Goal: Task Accomplishment & Management: Complete application form

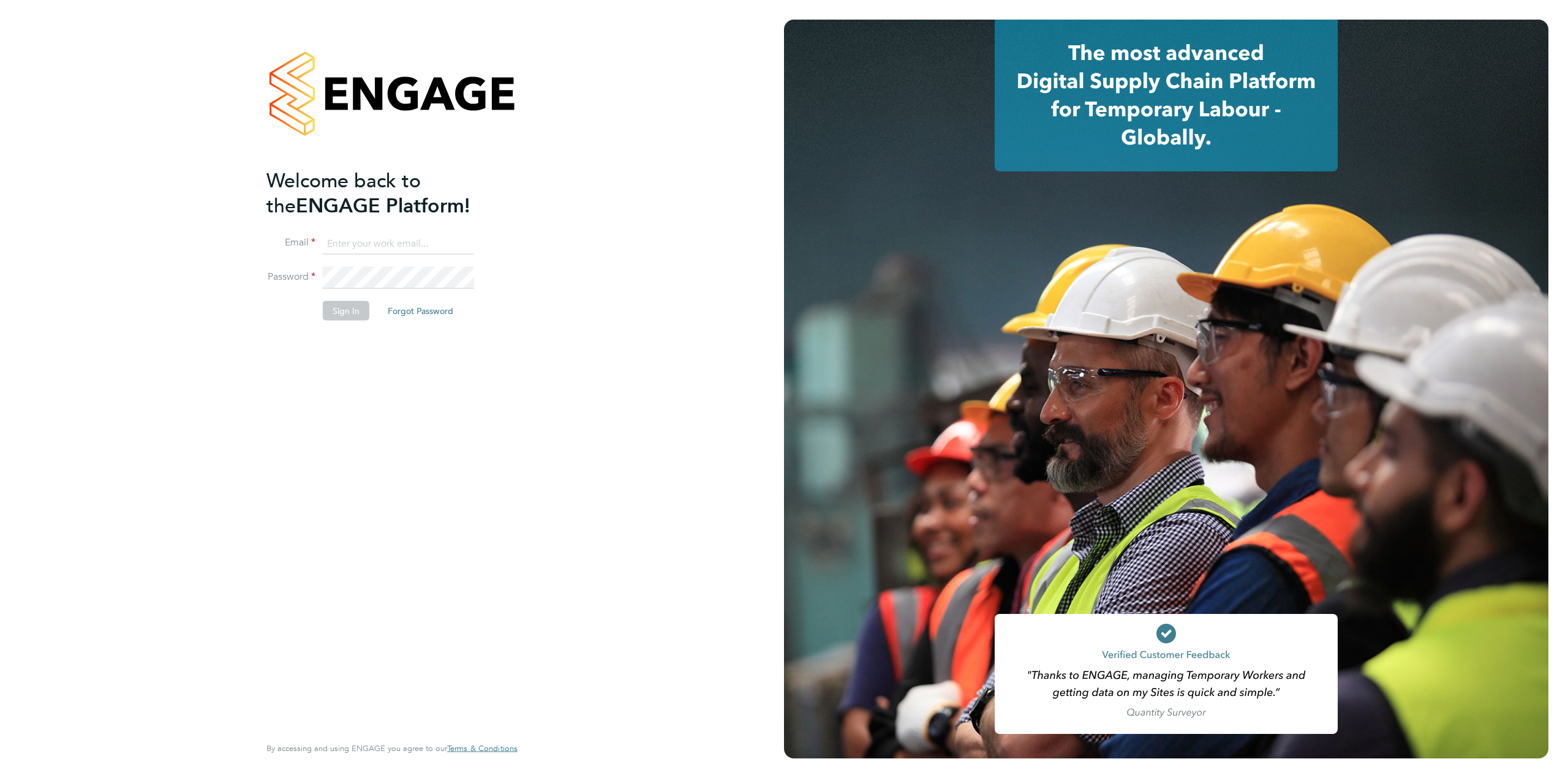
click at [395, 236] on input at bounding box center [399, 244] width 151 height 22
type input "[EMAIL_ADDRESS][DOMAIN_NAME]"
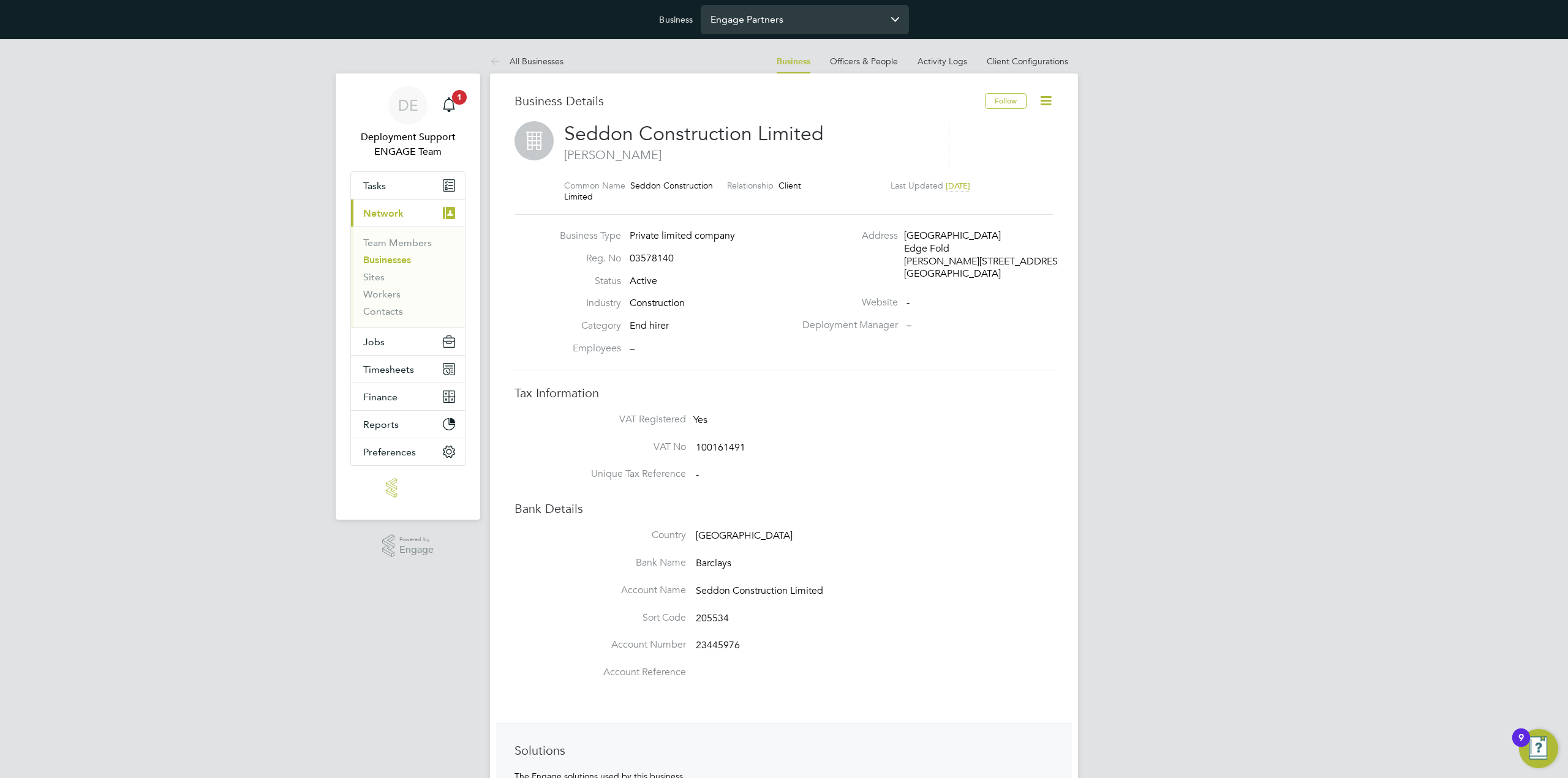
click at [784, 25] on input "Engage Partners" at bounding box center [805, 19] width 208 height 29
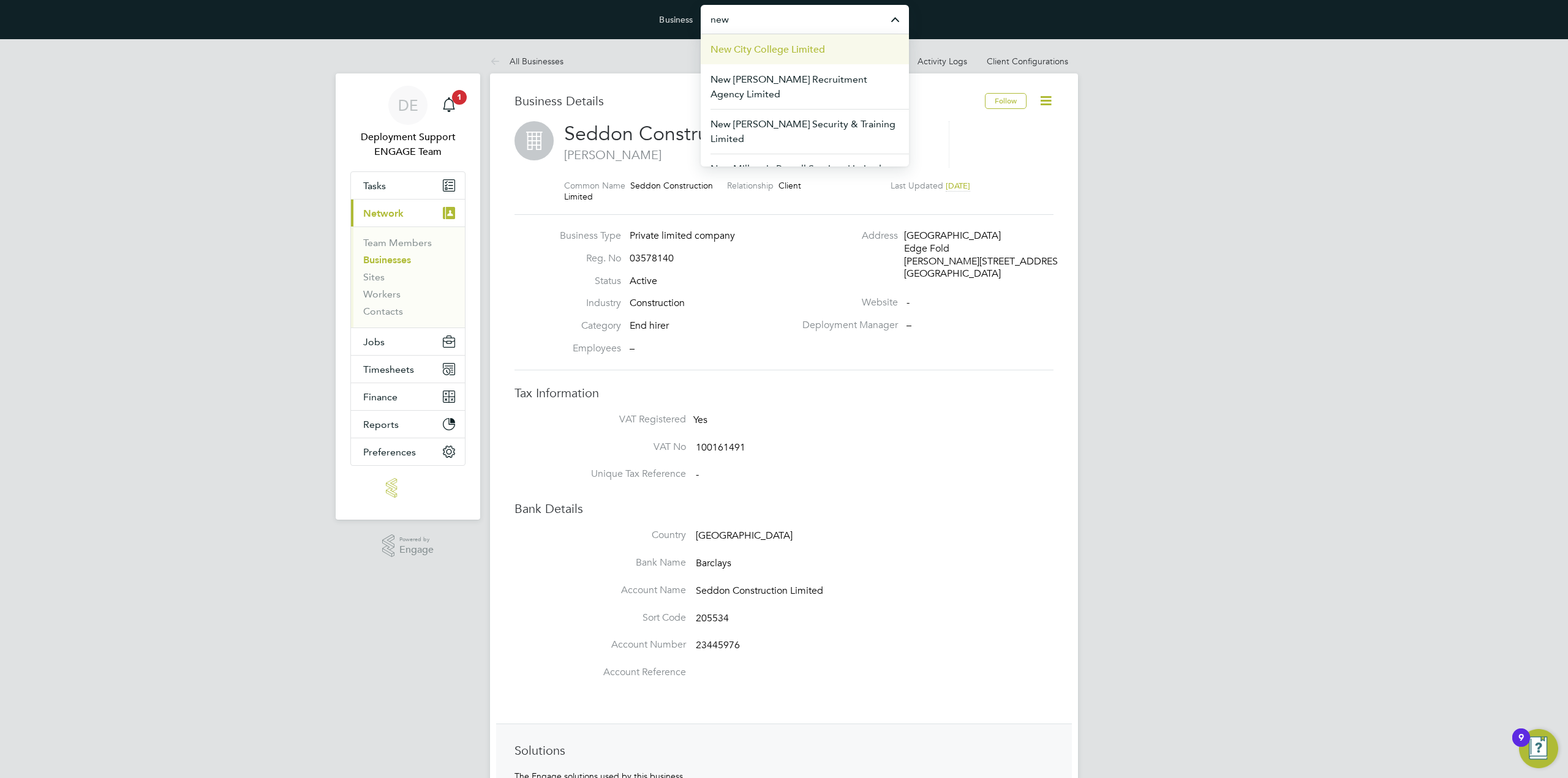
click at [772, 53] on span "New City College Limited" at bounding box center [767, 49] width 114 height 15
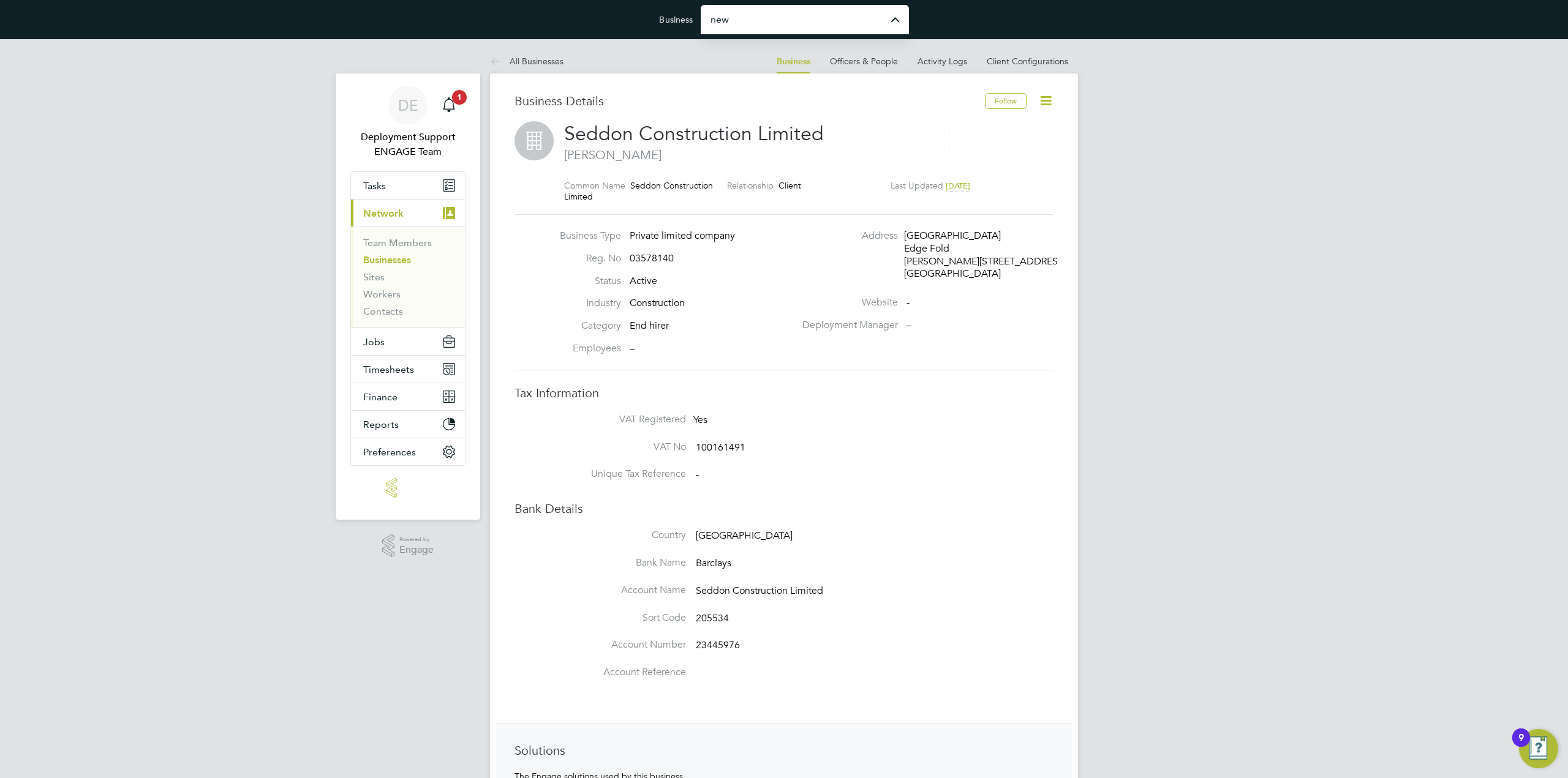
type input "New City College Limited"
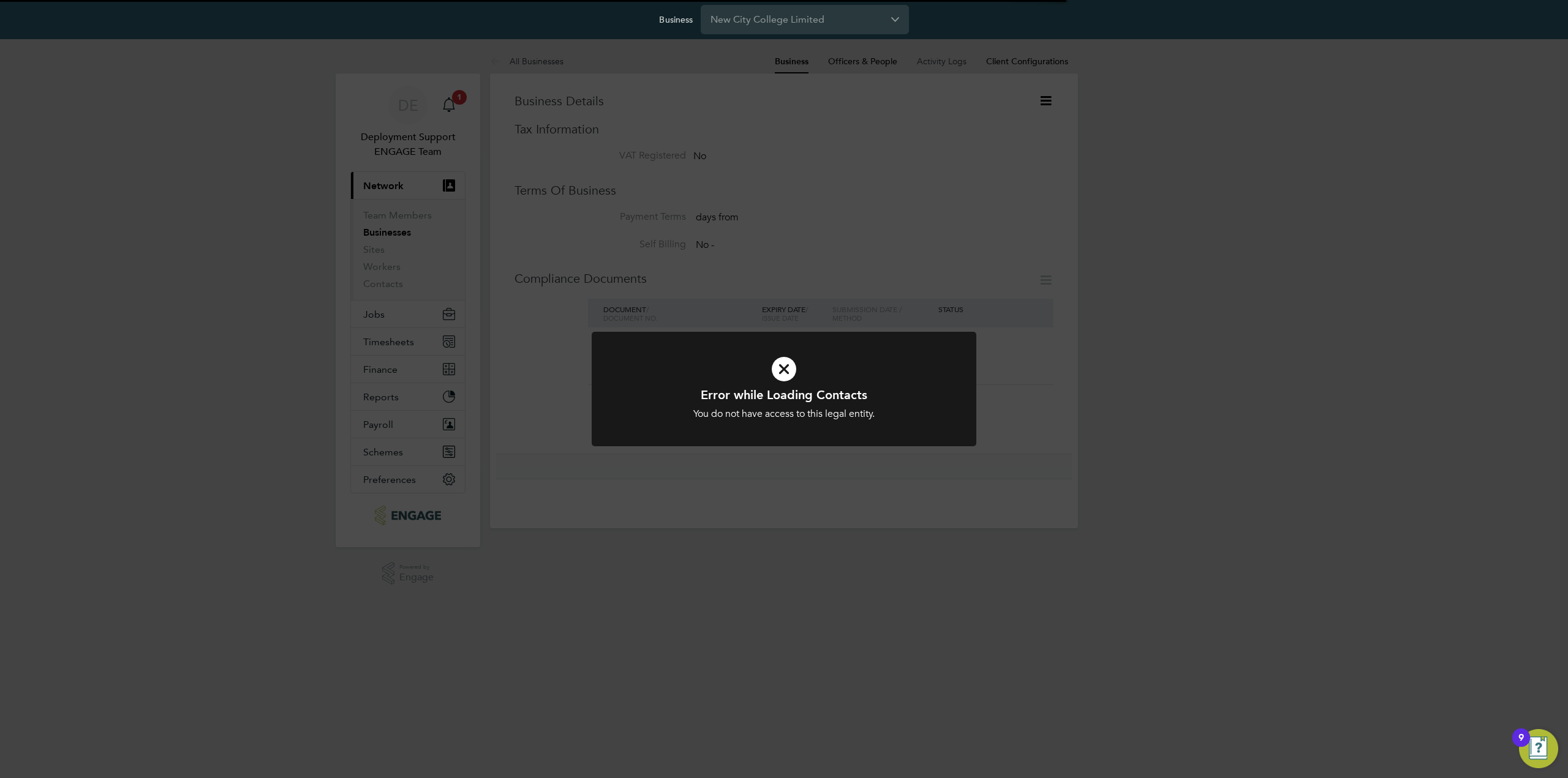
click at [742, 588] on div "Error while Loading Contacts You do not have access to this legal entity. Cance…" at bounding box center [784, 389] width 1568 height 778
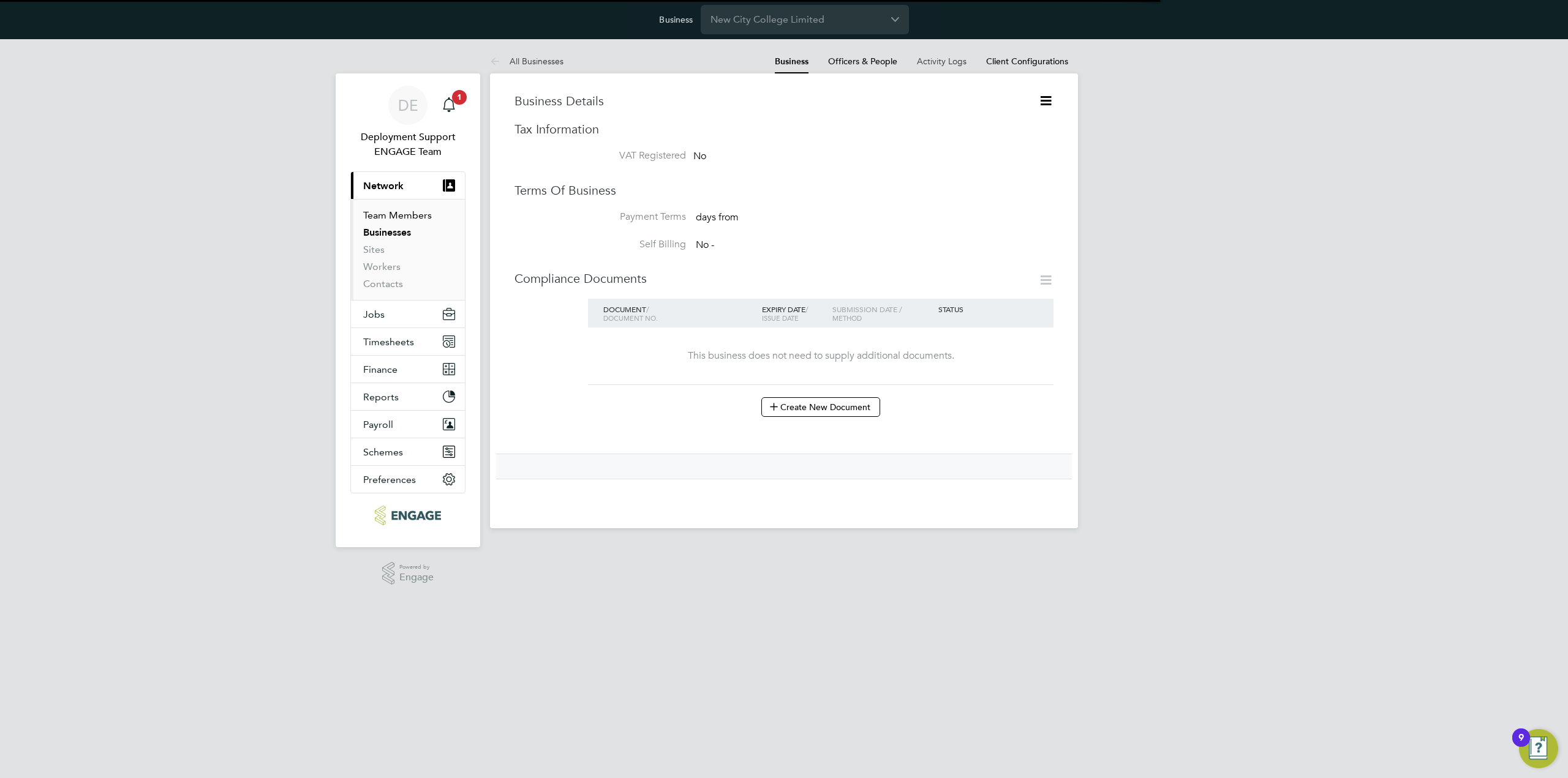
click at [412, 215] on link "Team Members" at bounding box center [397, 215] width 69 height 12
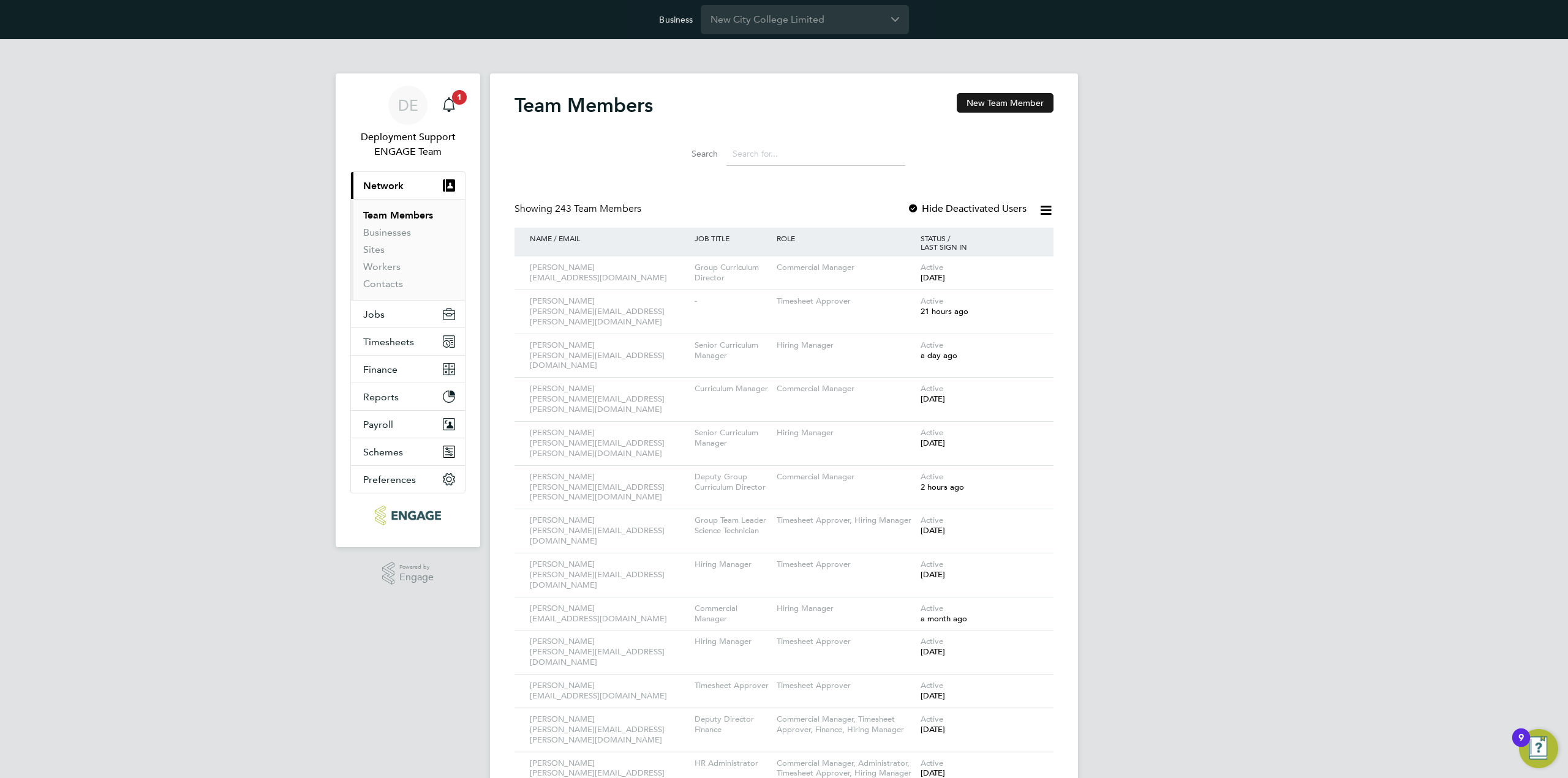
click at [1022, 94] on button "New Team Member" at bounding box center [1005, 103] width 97 height 19
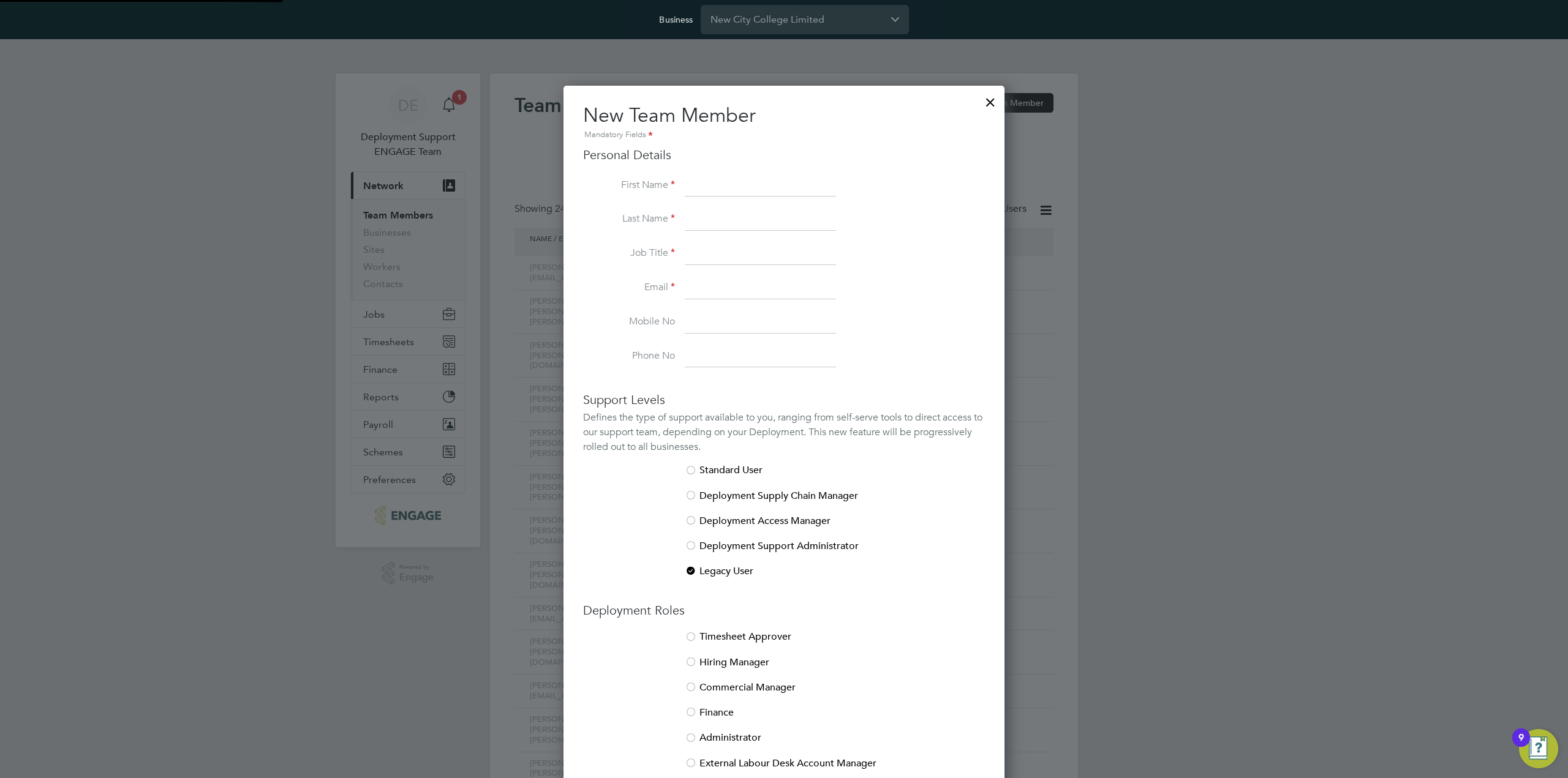
scroll to position [754, 441]
click at [739, 176] on input at bounding box center [760, 186] width 151 height 22
paste input "Gul"
type input "Gul"
click at [629, 231] on li "Last Name" at bounding box center [784, 225] width 402 height 34
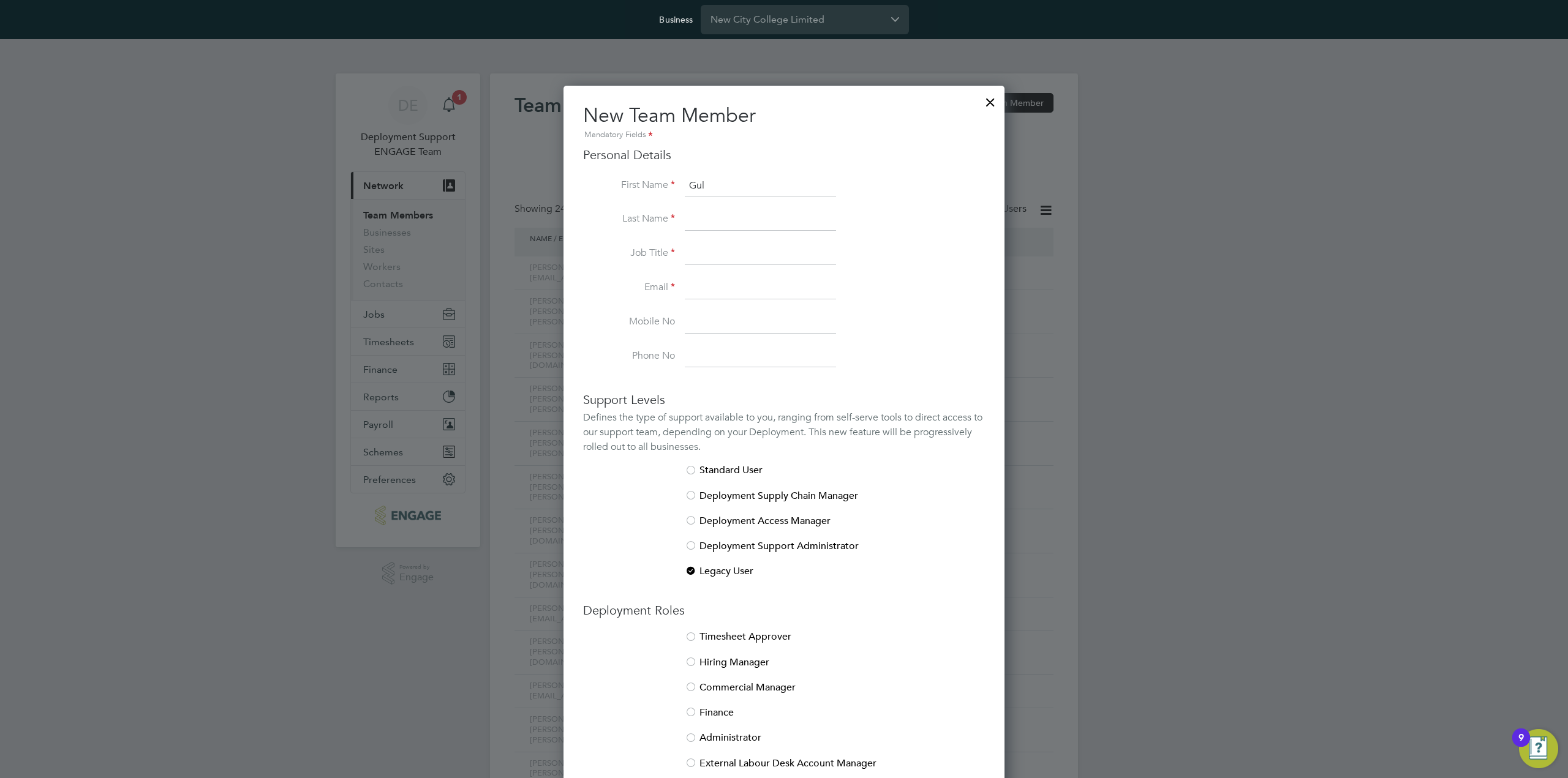
click at [735, 220] on input at bounding box center [760, 220] width 151 height 22
paste input "Surucu"
type input "Surucu"
click at [941, 186] on li "First Name Gul" at bounding box center [784, 192] width 402 height 34
click at [753, 251] on input at bounding box center [760, 254] width 151 height 22
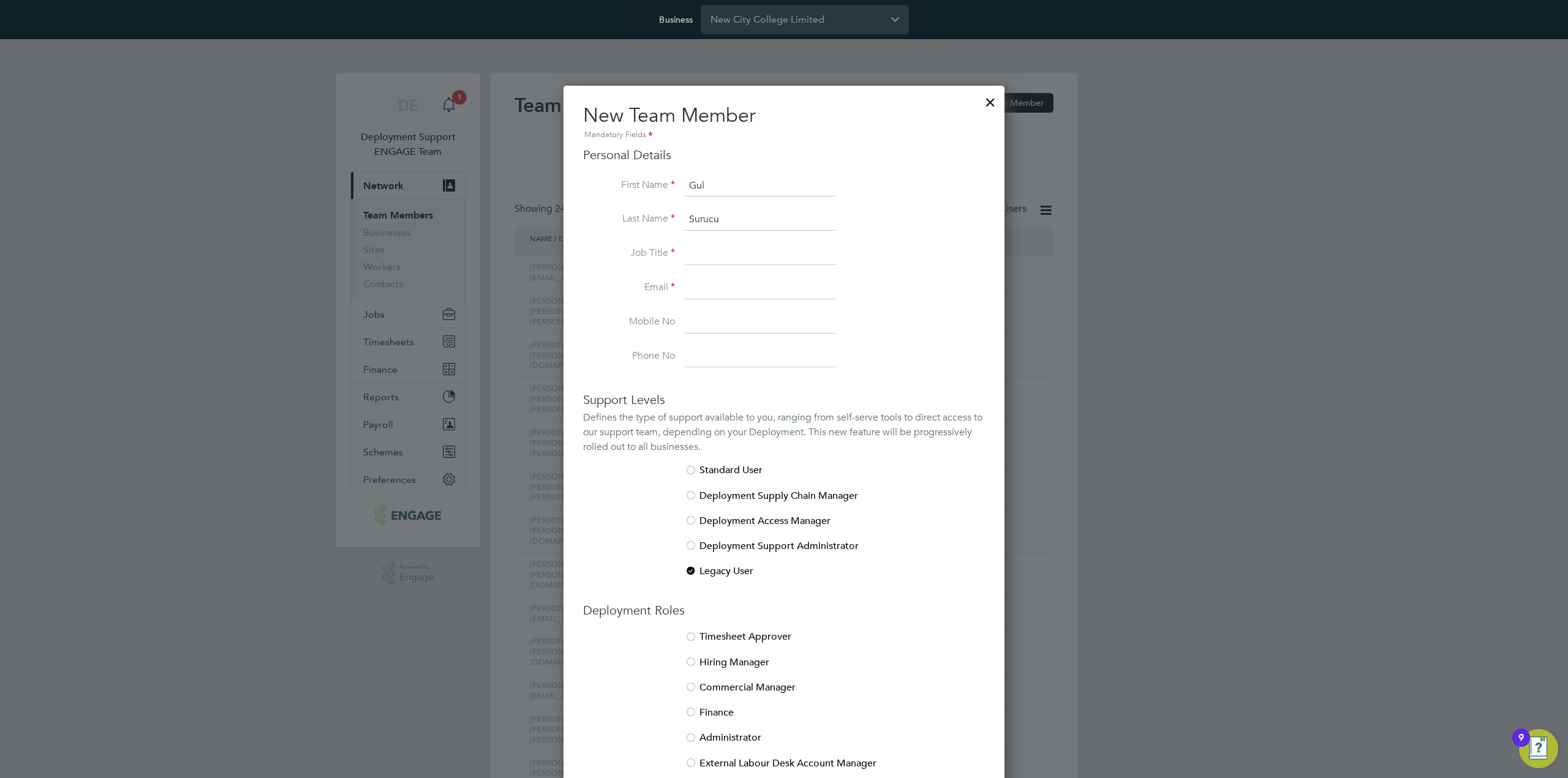
paste input "Gul.Surucu@ncclondon.ac.uk"
type input "Gul.Surucu@ncclondon.ac.uk"
click at [703, 292] on input at bounding box center [760, 288] width 151 height 22
paste input "Gul.Surucu@ncclondon.ac.uk"
type input "Gul.Surucu@ncclondon.ac.uk"
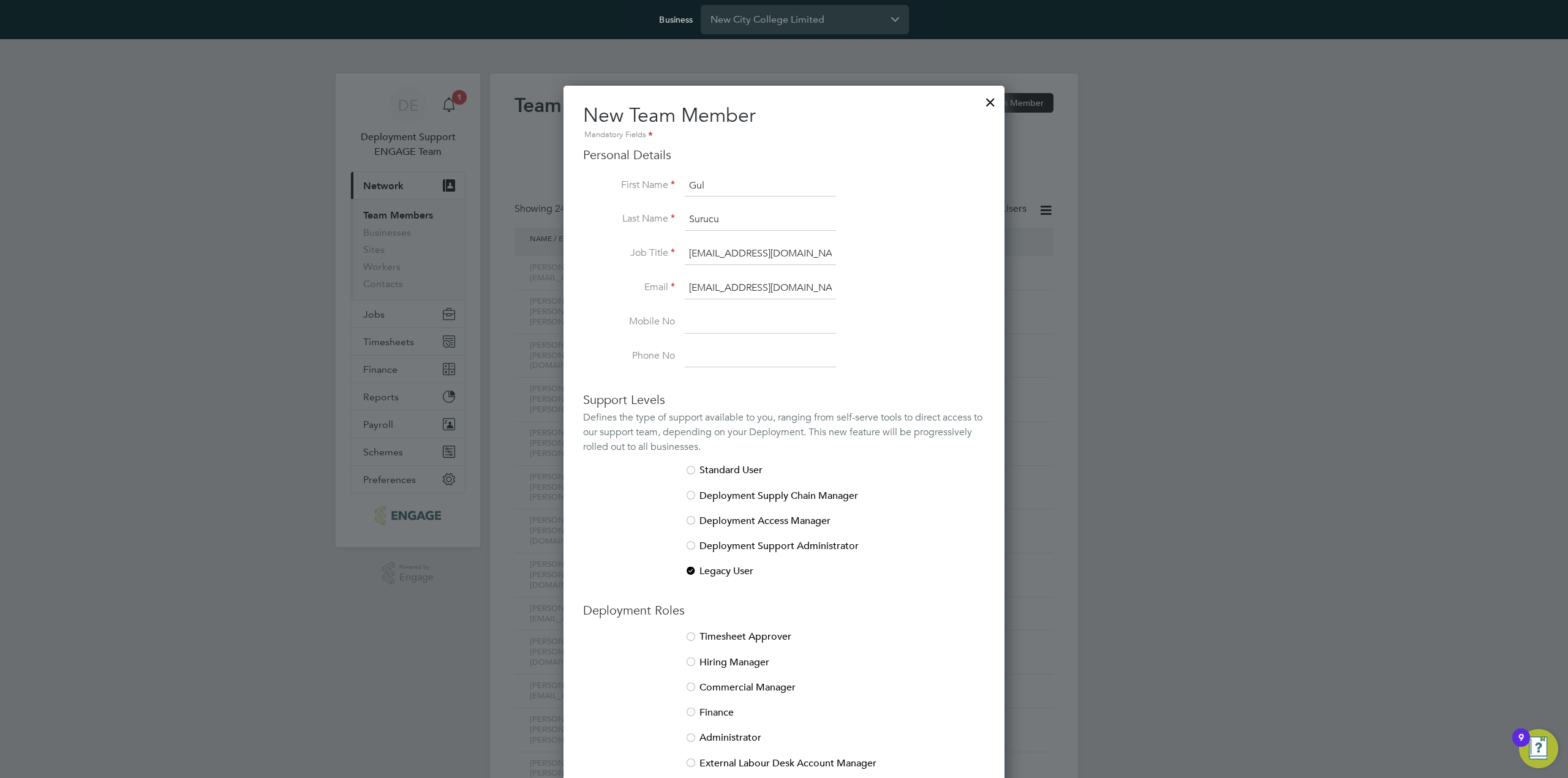
click at [753, 247] on input "Gul.Surucu@ncclondon.ac.uk" at bounding box center [760, 254] width 151 height 22
click at [798, 258] on input at bounding box center [760, 254] width 151 height 22
paste input "Senior Curriculum Manager"
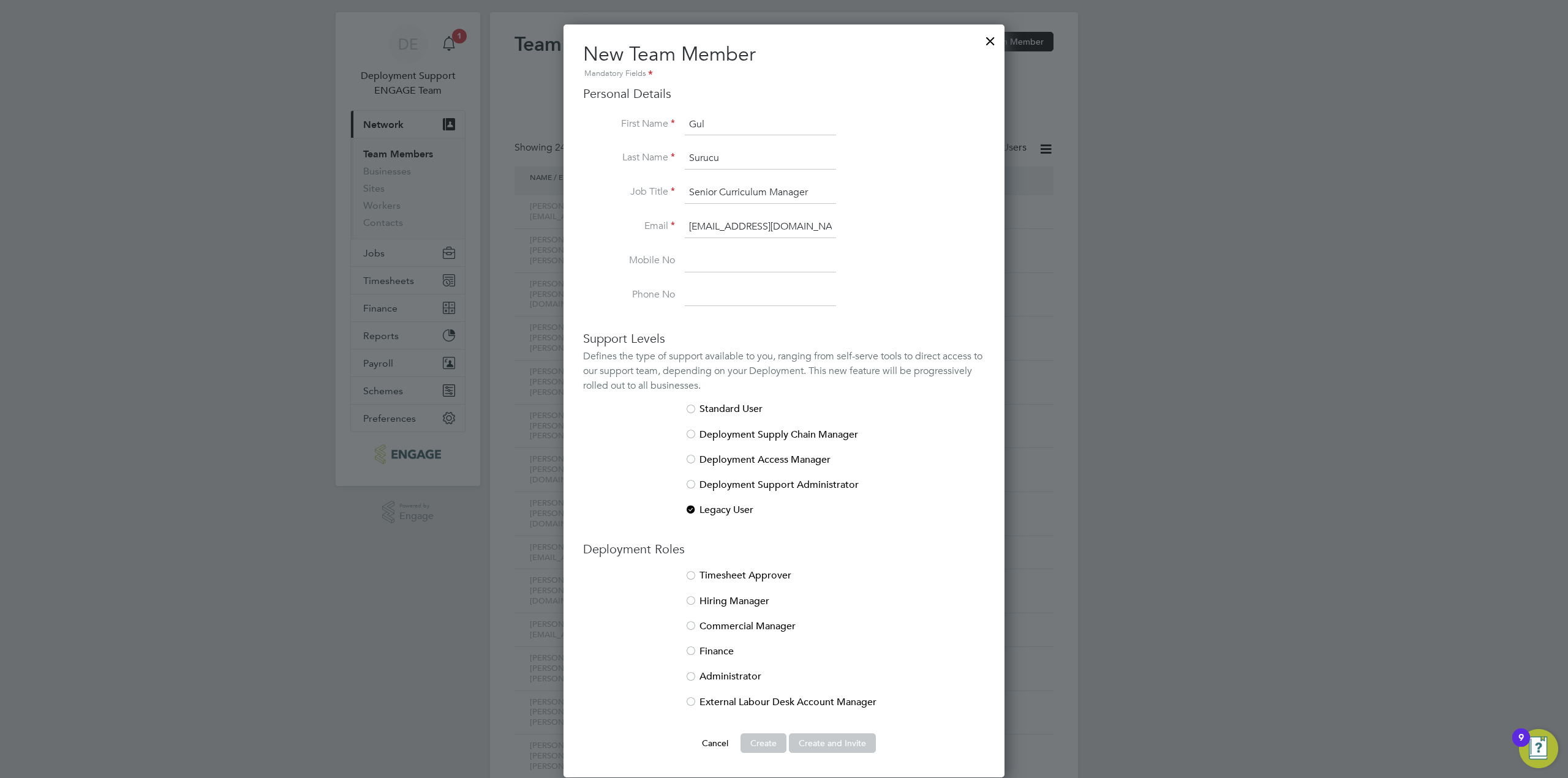
scroll to position [123, 0]
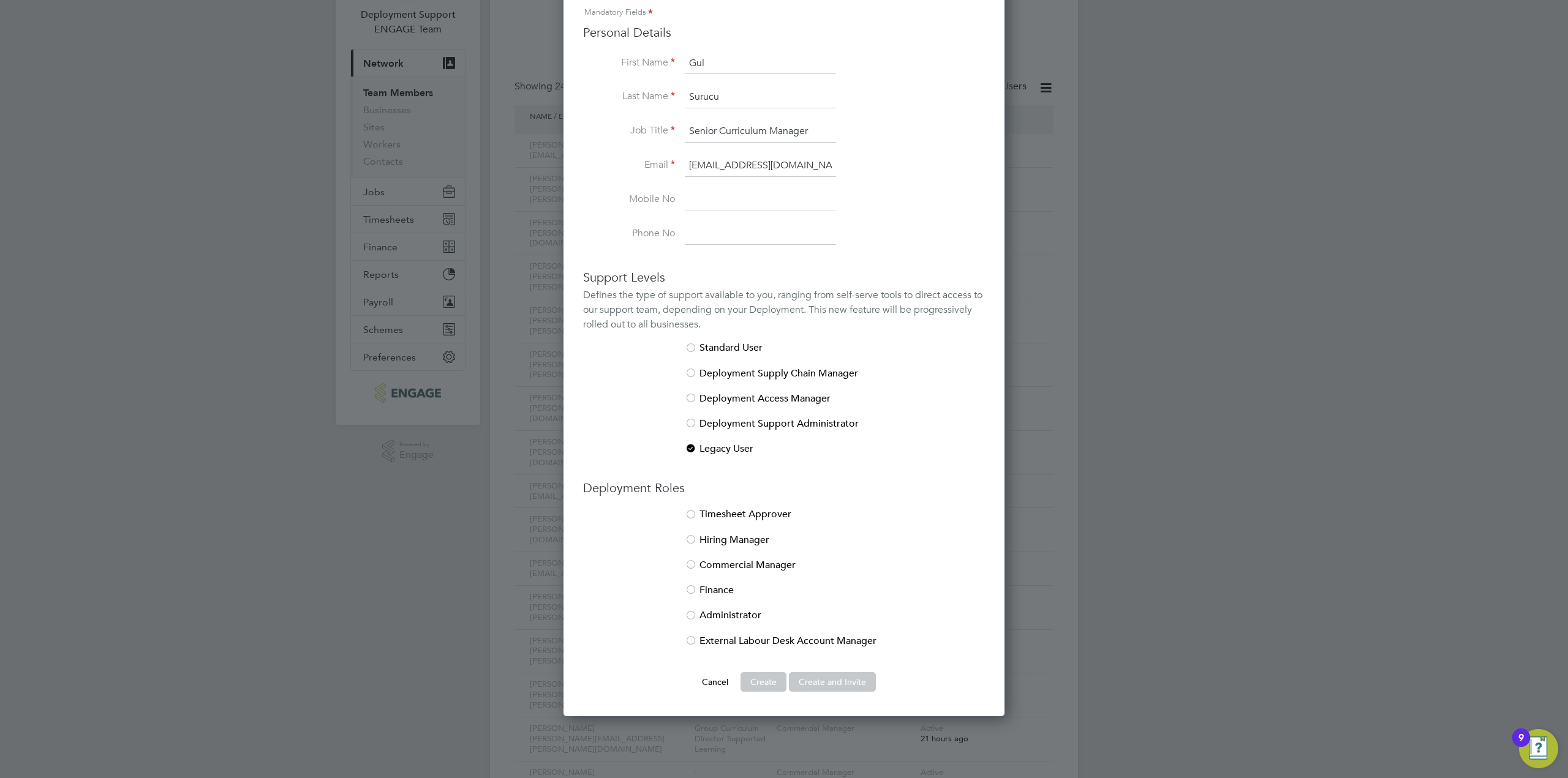
type input "Senior Curriculum Manager"
click at [697, 540] on li "Hiring Manager" at bounding box center [784, 546] width 402 height 25
click at [822, 680] on button "Create and Invite" at bounding box center [832, 682] width 87 height 19
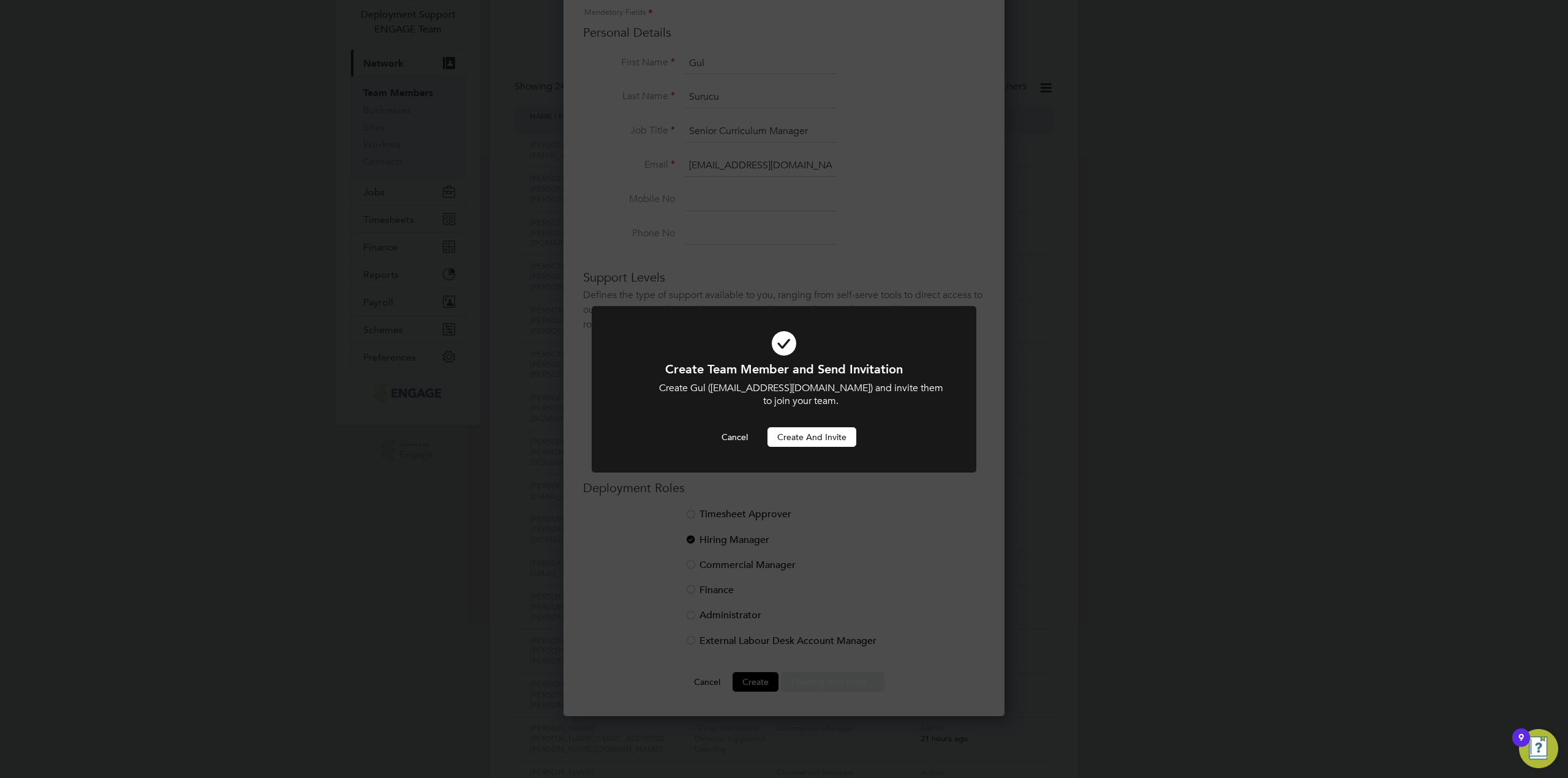
click at [830, 442] on button "Create and invite" at bounding box center [812, 437] width 89 height 19
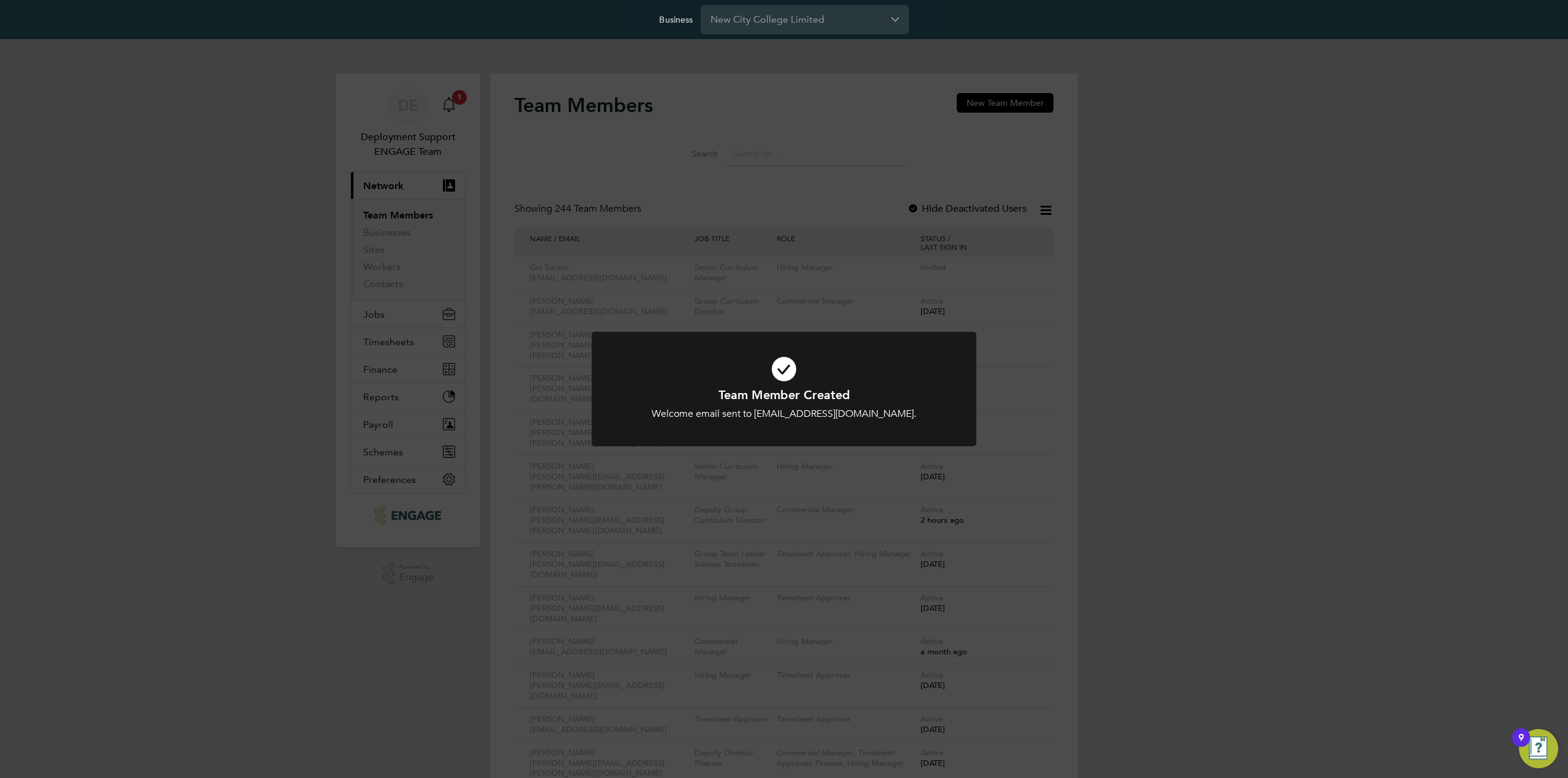
click at [711, 292] on div "Team Member Created Welcome email sent to Gul.Surucu@ncclondon.ac.uk. Cancel Ok…" at bounding box center [784, 389] width 1568 height 778
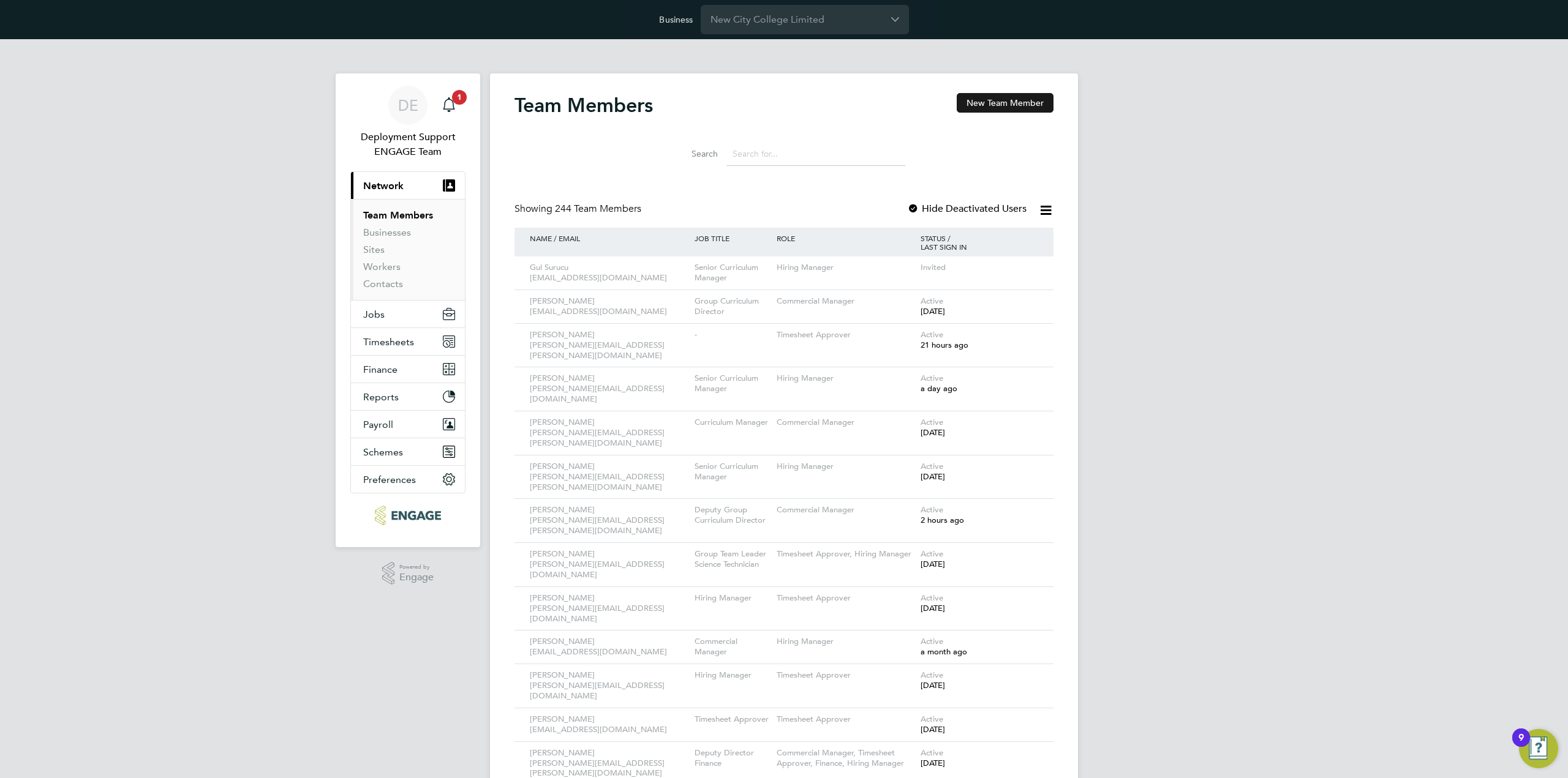
click at [1002, 97] on button "New Team Member" at bounding box center [1005, 103] width 97 height 19
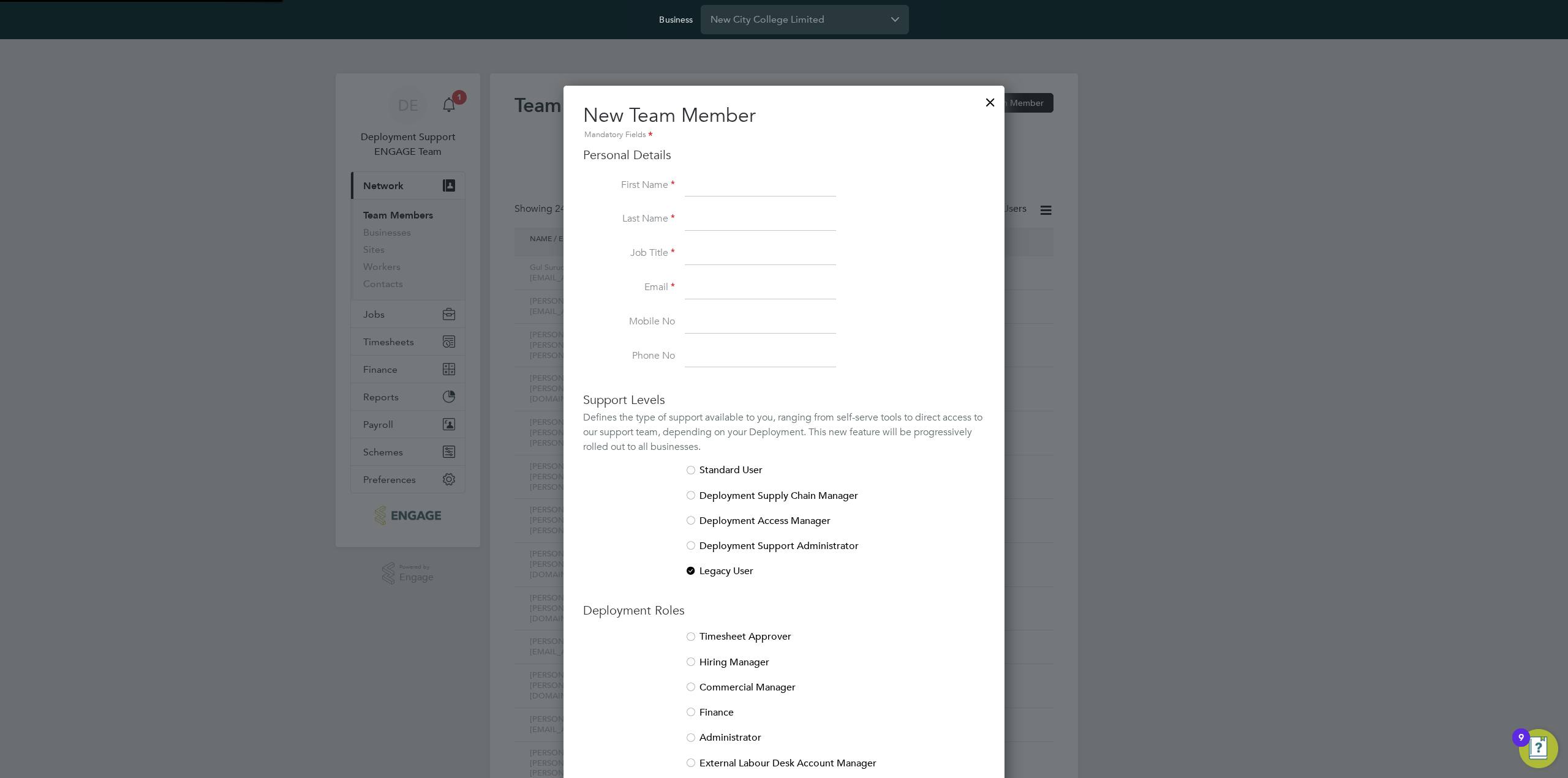
scroll to position [754, 441]
click at [715, 175] on input at bounding box center [760, 186] width 151 height 22
paste input "Raj"
type input "Raj"
click at [862, 267] on li "Job Title" at bounding box center [784, 260] width 402 height 34
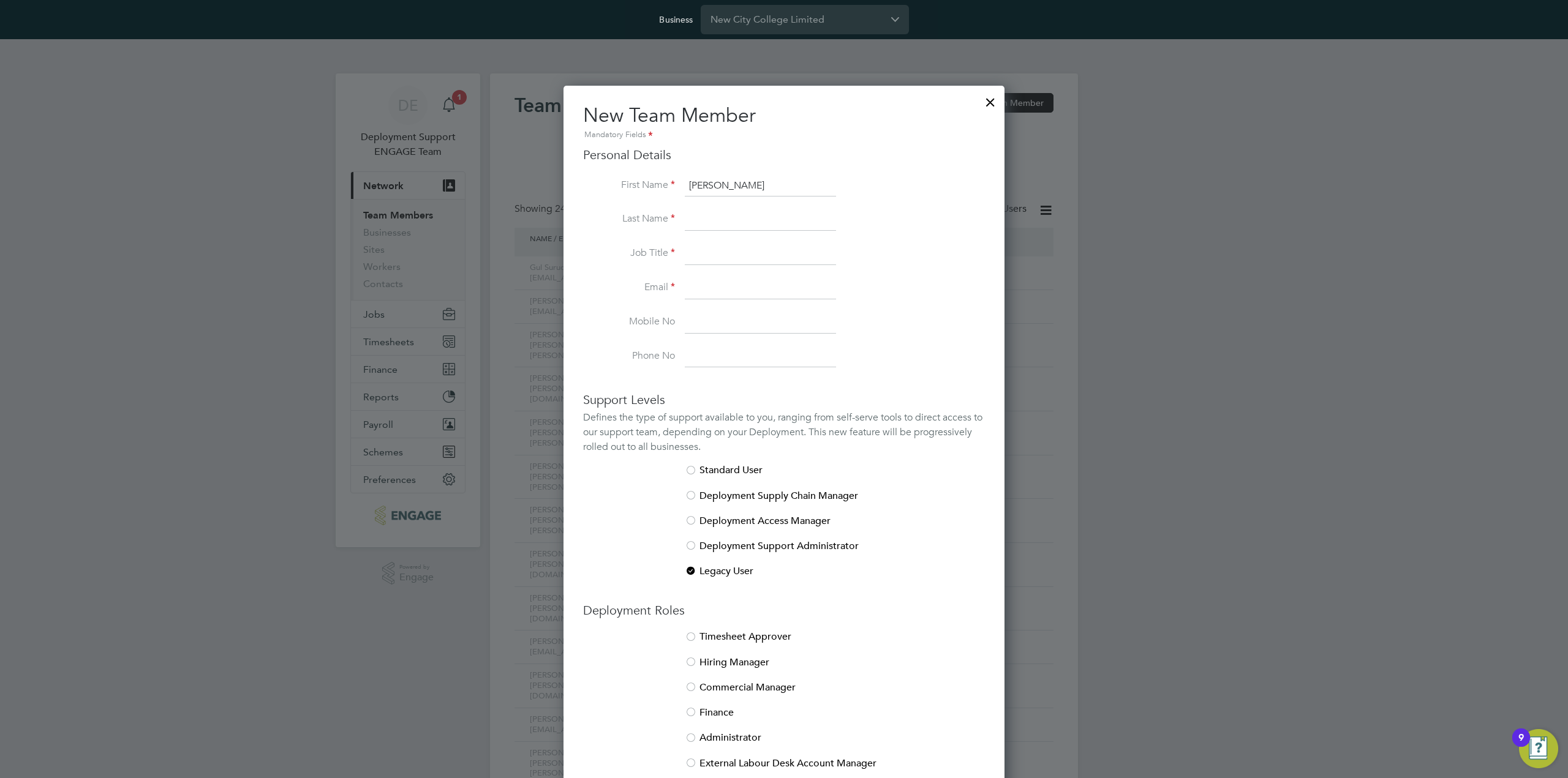
click at [802, 223] on input at bounding box center [760, 220] width 151 height 22
paste input "Ali"
type input "Ali"
click at [610, 258] on label "Job Title" at bounding box center [629, 253] width 92 height 13
click at [712, 250] on input at bounding box center [760, 254] width 151 height 22
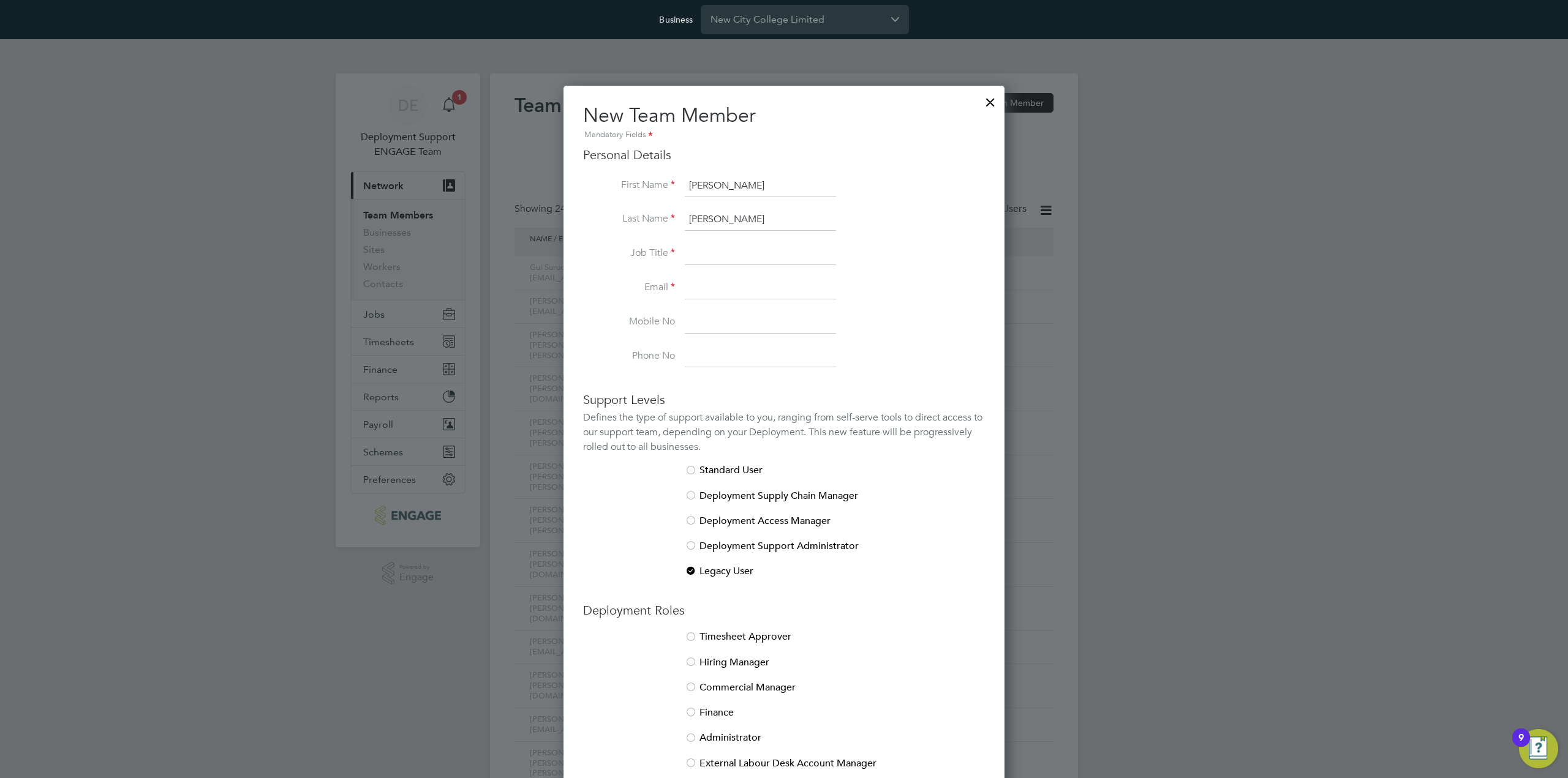
paste input "Curriculum Manager"
type input "Curriculum Manager"
click at [766, 293] on input at bounding box center [760, 288] width 151 height 22
paste input "Raj.Ali@NCCLondon.ac.uk"
type input "Raj.Ali@NCCLondon.ac.uk"
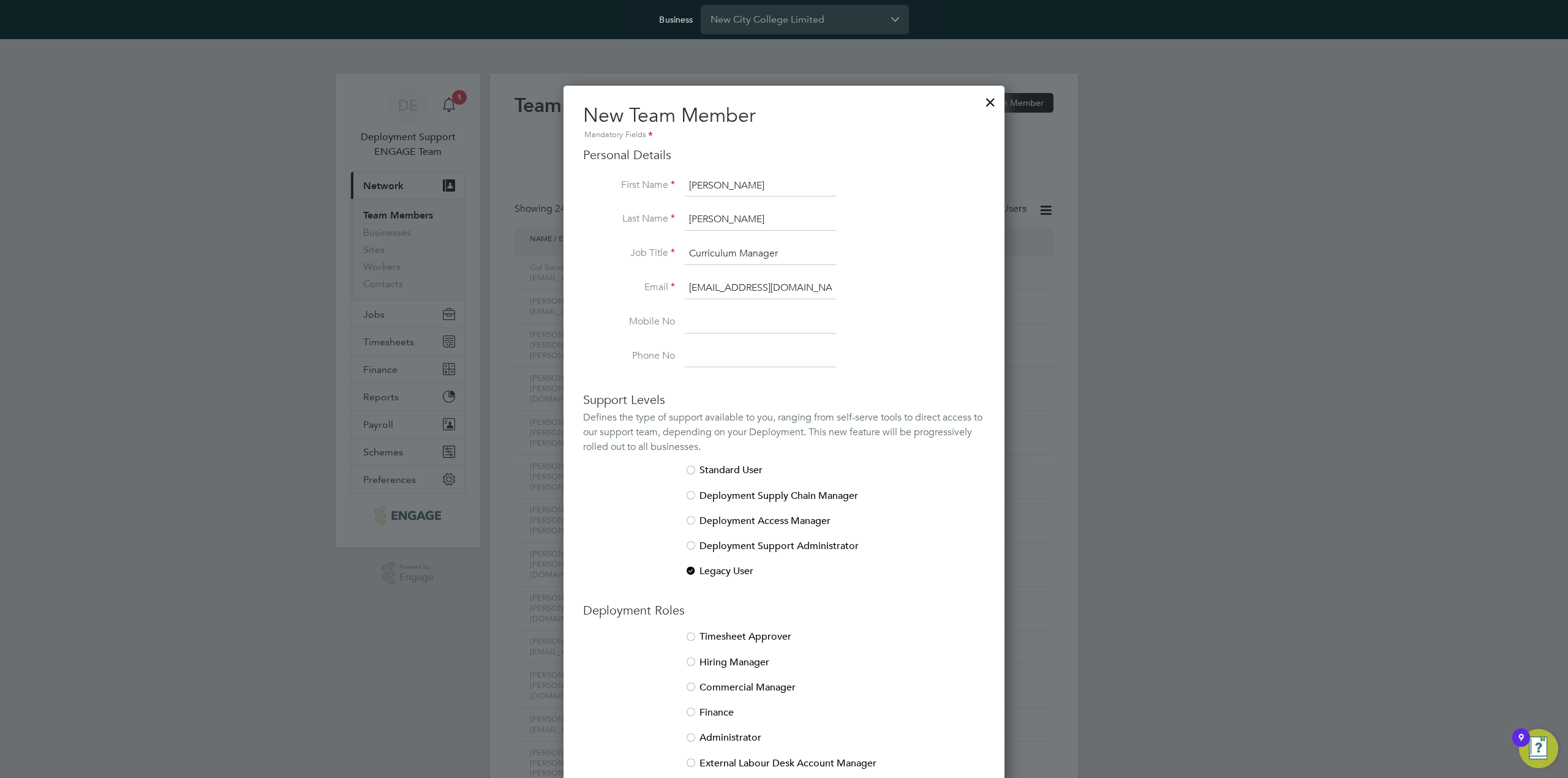
click at [909, 325] on li "Mobile No" at bounding box center [784, 328] width 402 height 34
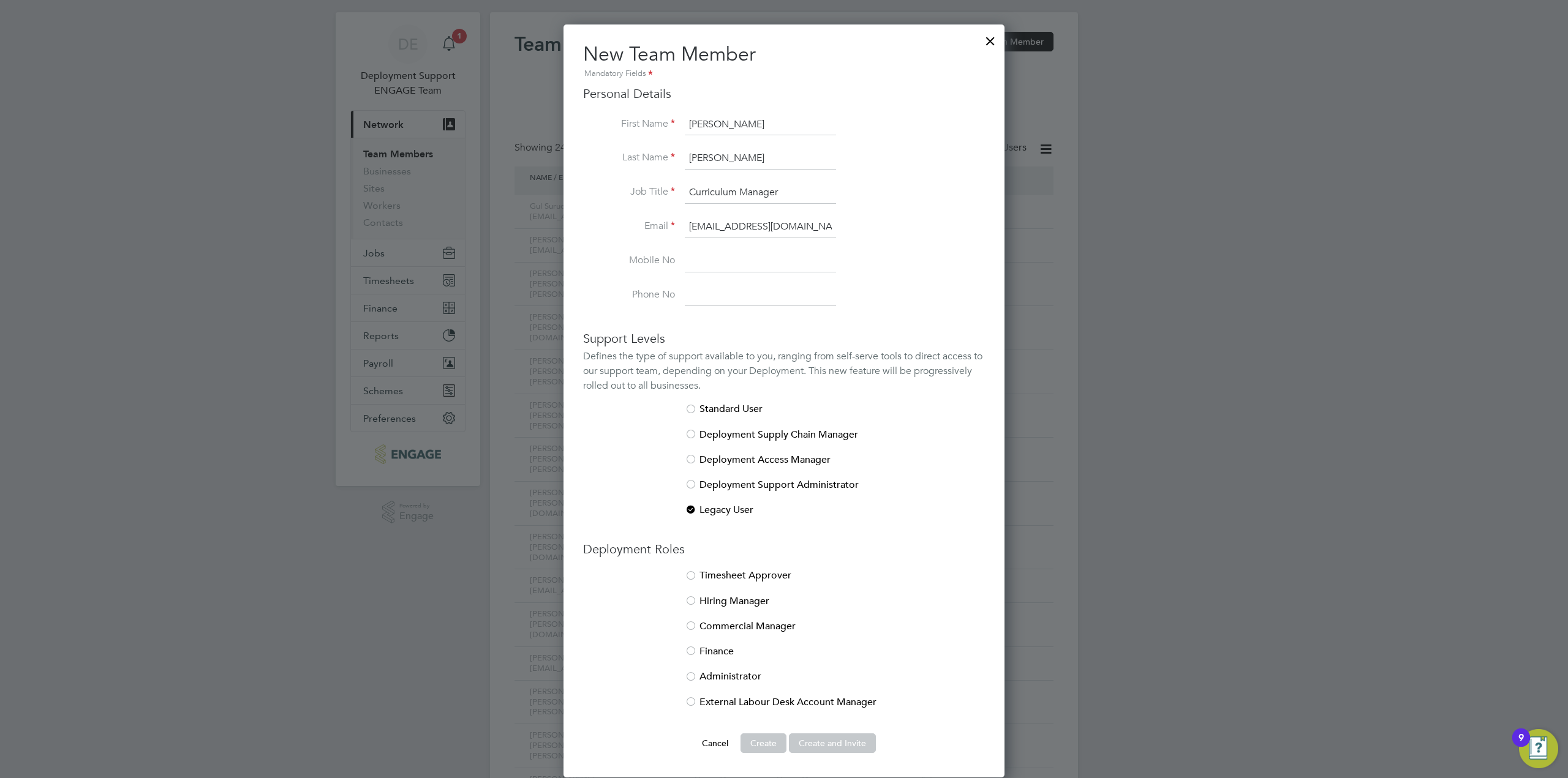
scroll to position [123, 0]
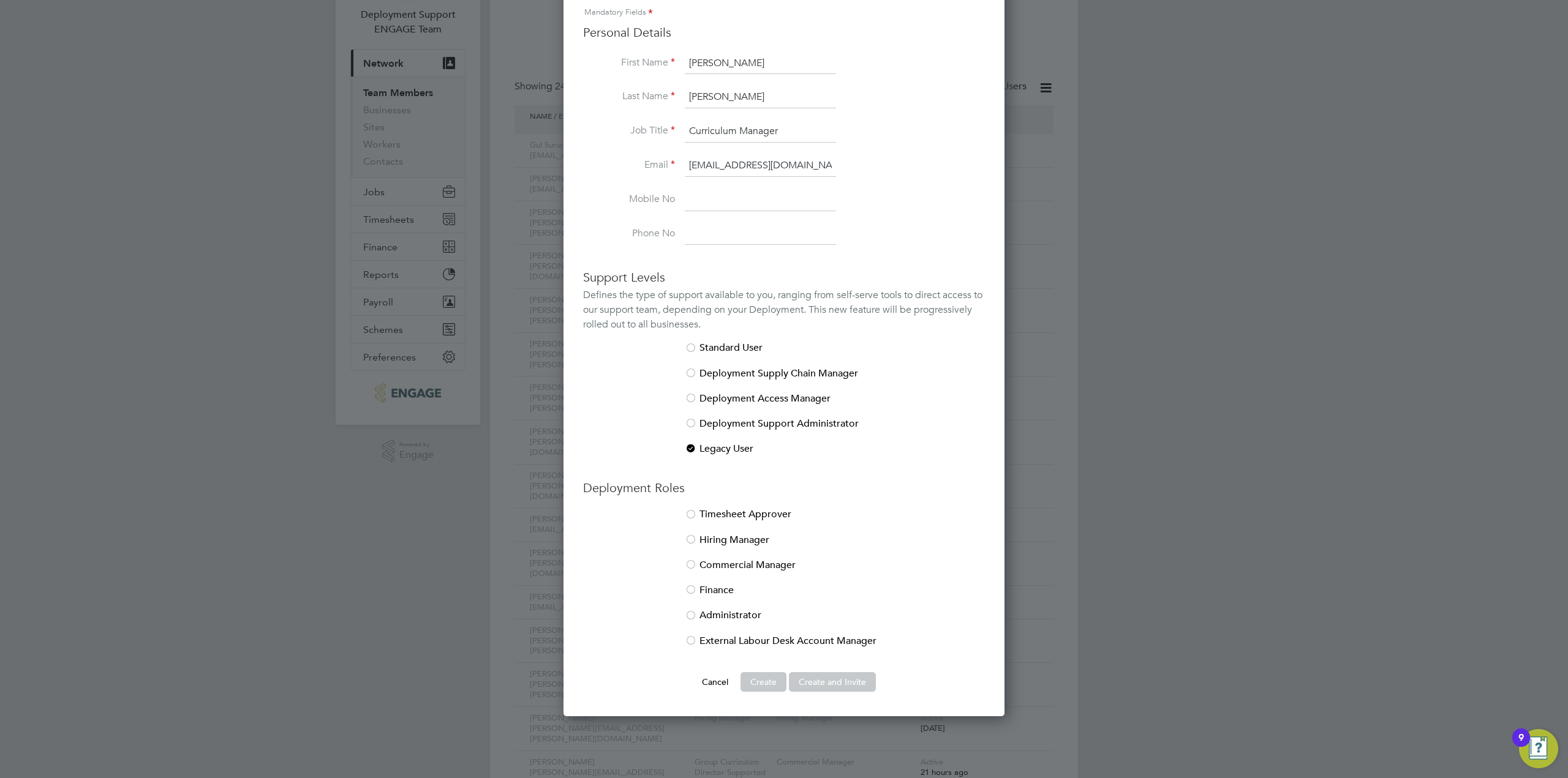
click at [767, 565] on li "Commercial Manager" at bounding box center [784, 572] width 402 height 25
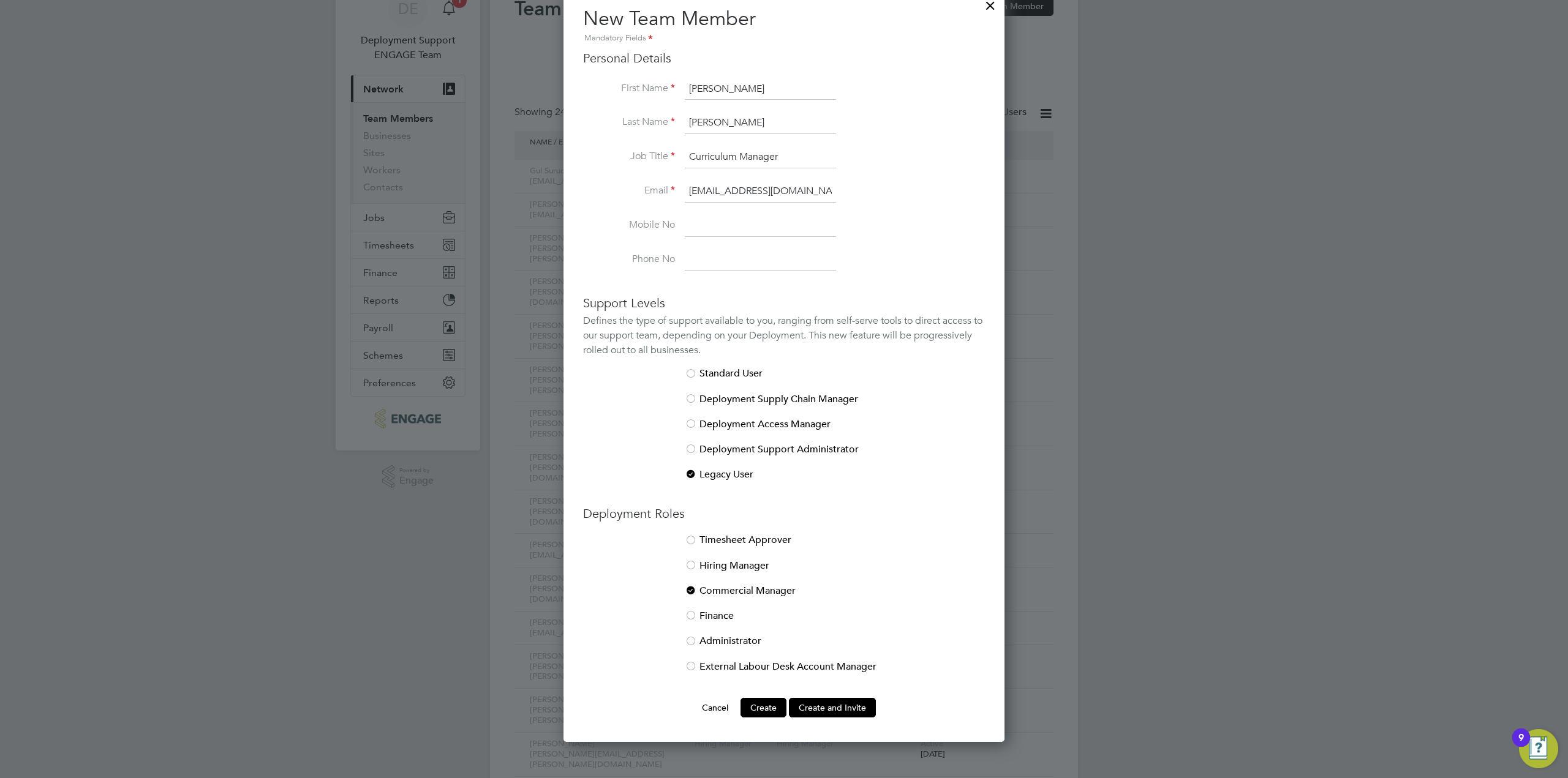
scroll to position [245, 0]
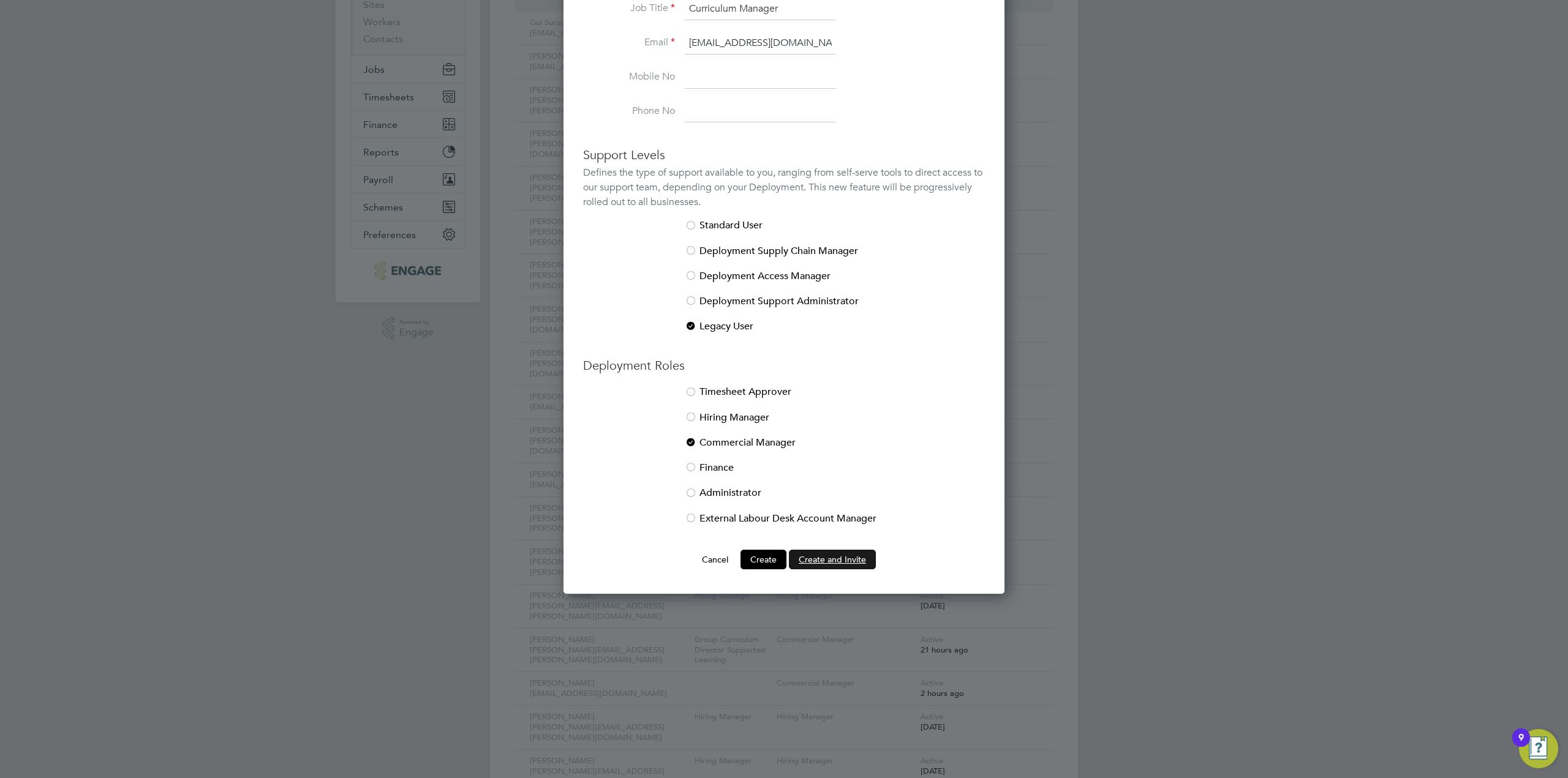
click at [849, 565] on button "Create and Invite" at bounding box center [832, 559] width 87 height 19
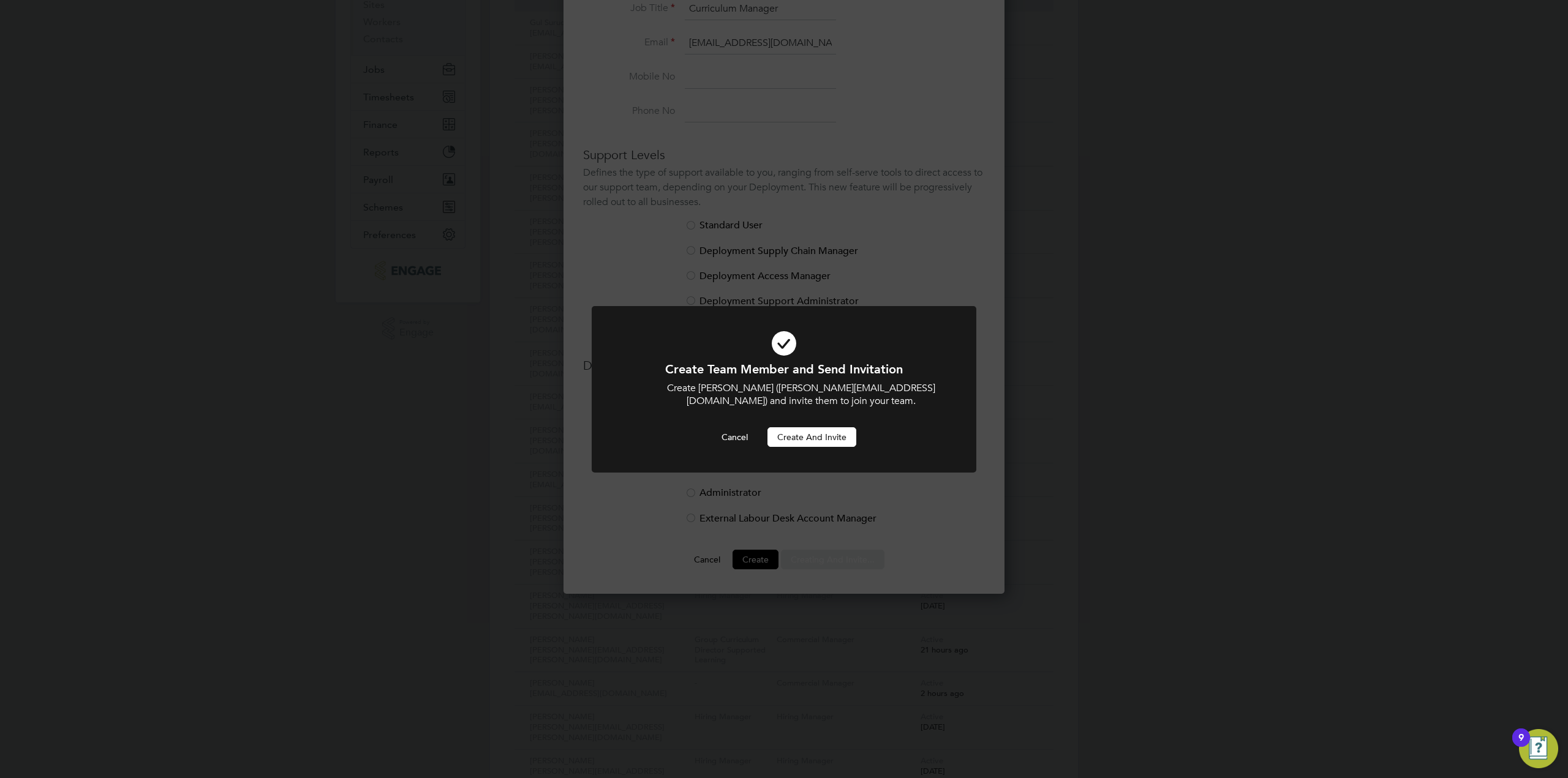
scroll to position [0, 0]
click at [816, 440] on button "Create and invite" at bounding box center [812, 437] width 89 height 19
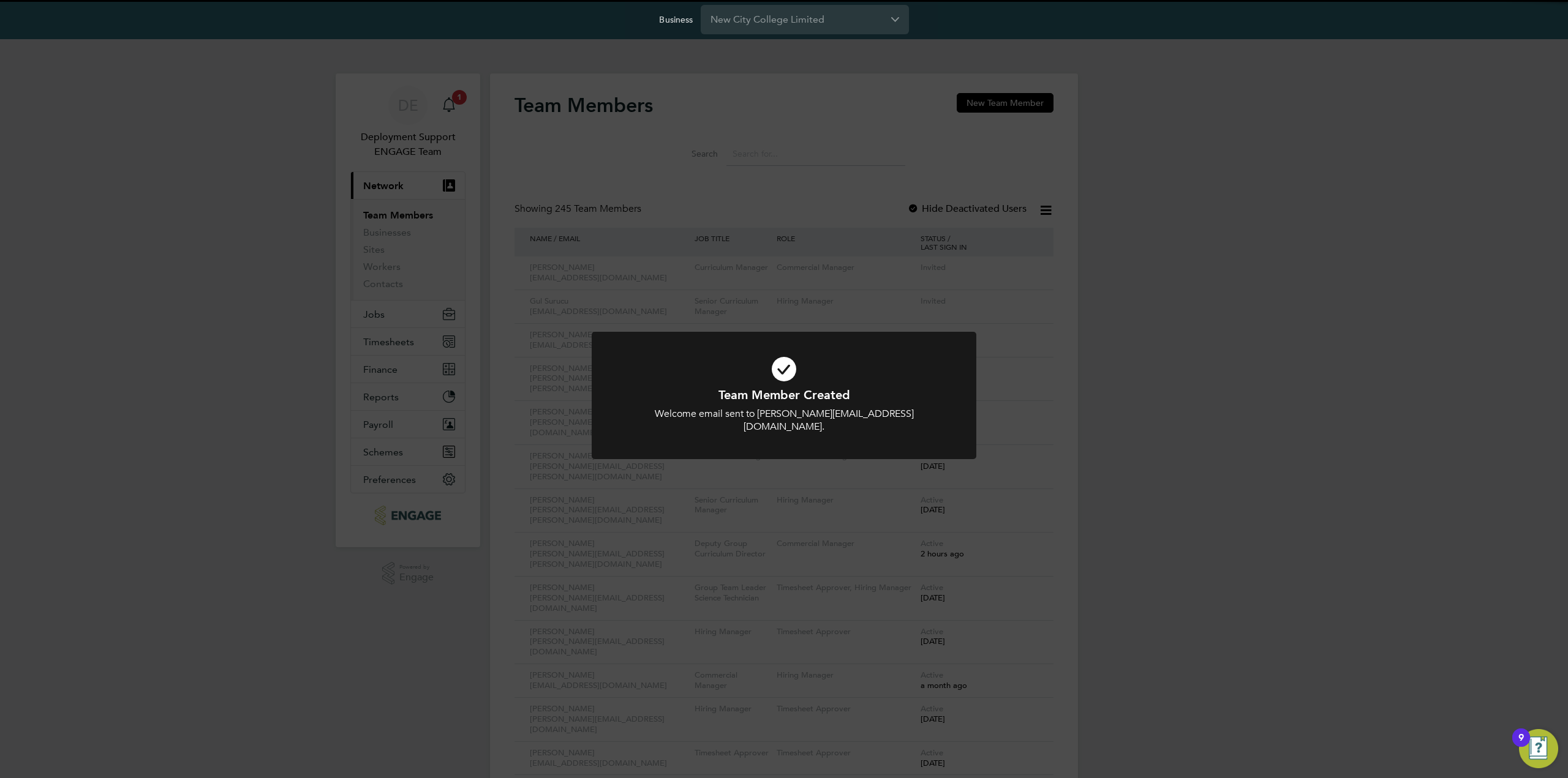
click at [1264, 407] on div "Team Member Created Welcome email sent to Raj.Ali@NCCLondon.ac.uk. Cancel Okay" at bounding box center [784, 389] width 1568 height 778
